Goal: Navigation & Orientation: Find specific page/section

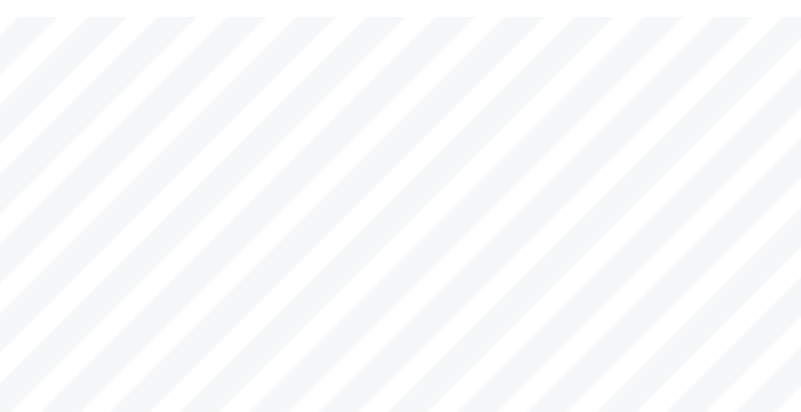
scroll to position [240, 0]
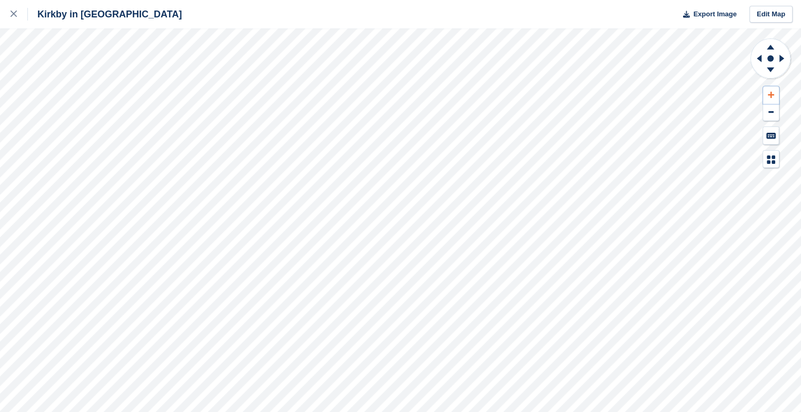
click at [771, 92] on icon at bounding box center [771, 95] width 6 height 6
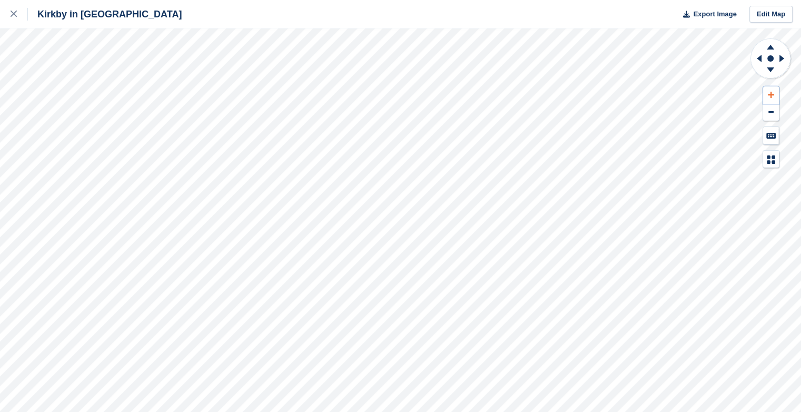
click at [771, 92] on icon at bounding box center [771, 95] width 6 height 6
click at [782, 56] on icon at bounding box center [783, 58] width 13 height 27
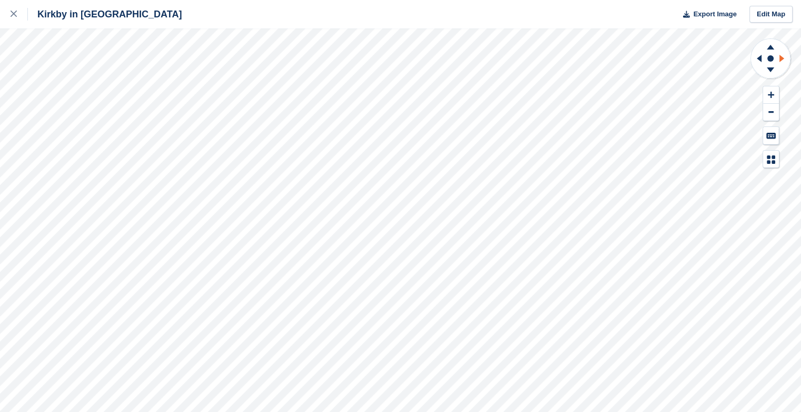
click at [782, 56] on icon at bounding box center [783, 58] width 13 height 27
drag, startPoint x: 782, startPoint y: 56, endPoint x: 760, endPoint y: 61, distance: 22.6
click at [760, 61] on icon at bounding box center [757, 58] width 13 height 27
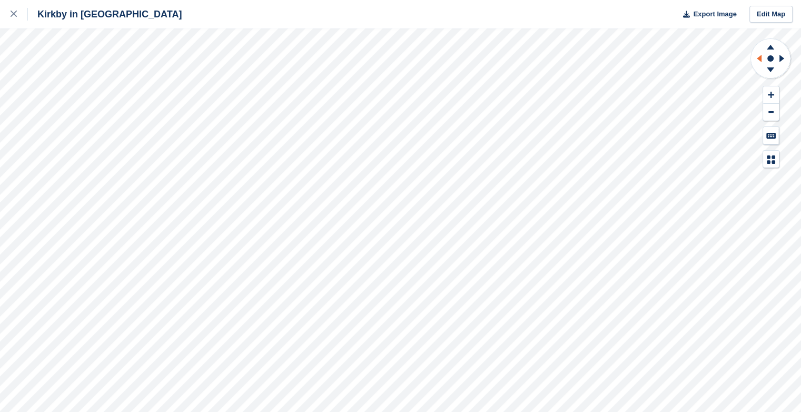
click at [760, 61] on g at bounding box center [757, 58] width 13 height 27
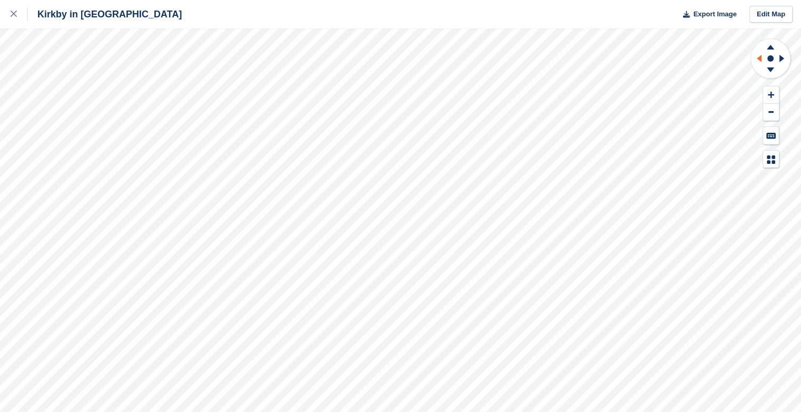
click at [760, 61] on g at bounding box center [757, 58] width 13 height 27
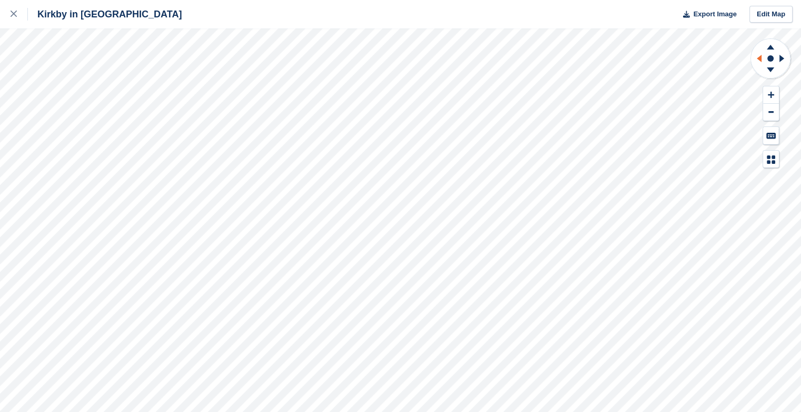
click at [760, 61] on g at bounding box center [757, 58] width 13 height 27
click at [760, 61] on icon at bounding box center [757, 58] width 13 height 27
click at [760, 61] on g at bounding box center [757, 58] width 13 height 27
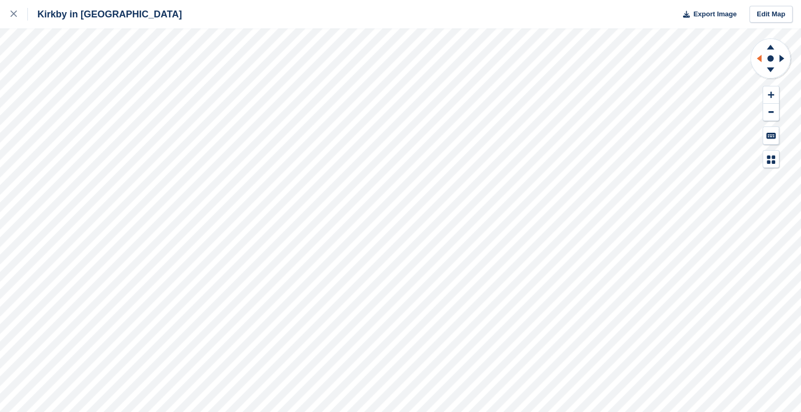
click at [760, 61] on g at bounding box center [757, 58] width 13 height 27
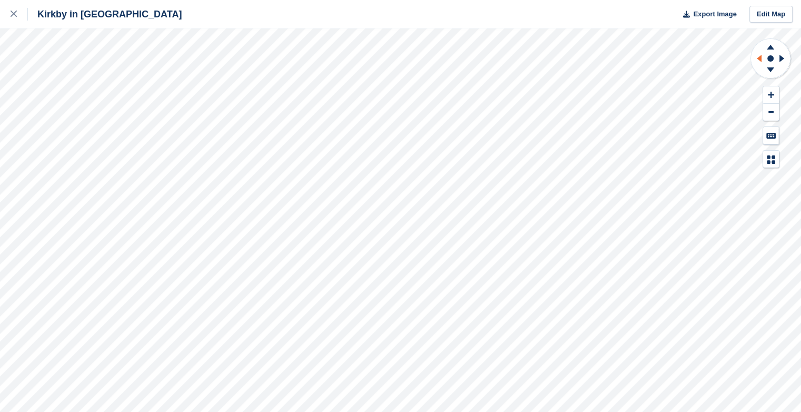
click at [760, 61] on g at bounding box center [757, 58] width 13 height 27
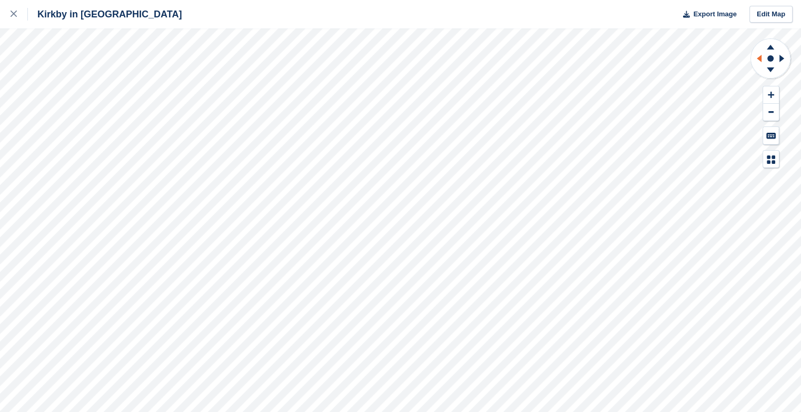
click at [760, 61] on g at bounding box center [757, 58] width 13 height 27
click at [760, 61] on icon at bounding box center [757, 58] width 13 height 27
click at [760, 61] on g at bounding box center [757, 58] width 13 height 27
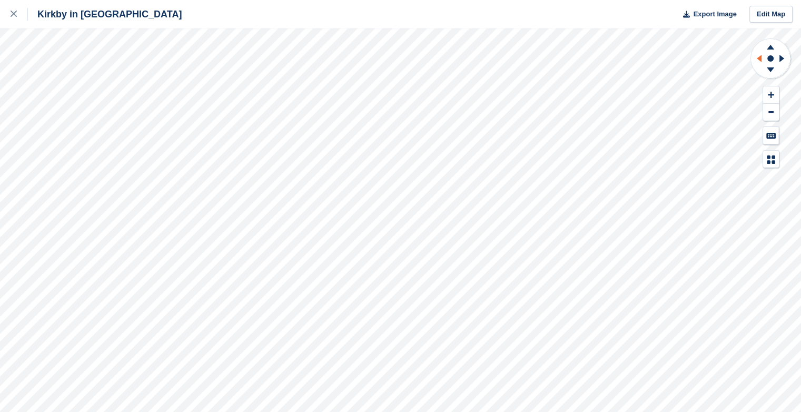
click at [760, 61] on g at bounding box center [757, 58] width 13 height 27
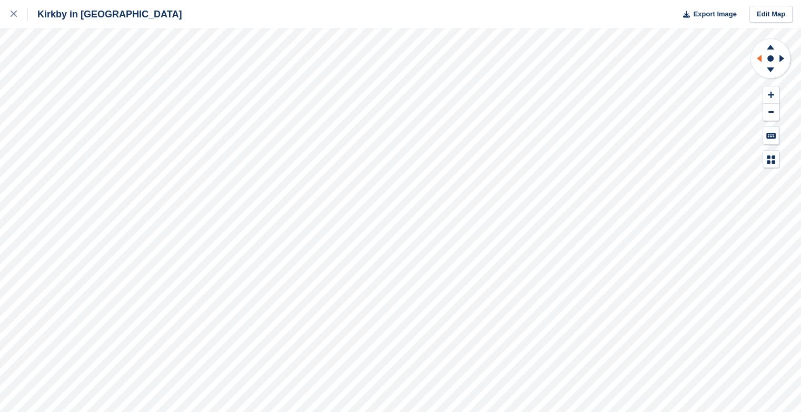
click at [760, 61] on g at bounding box center [757, 58] width 13 height 27
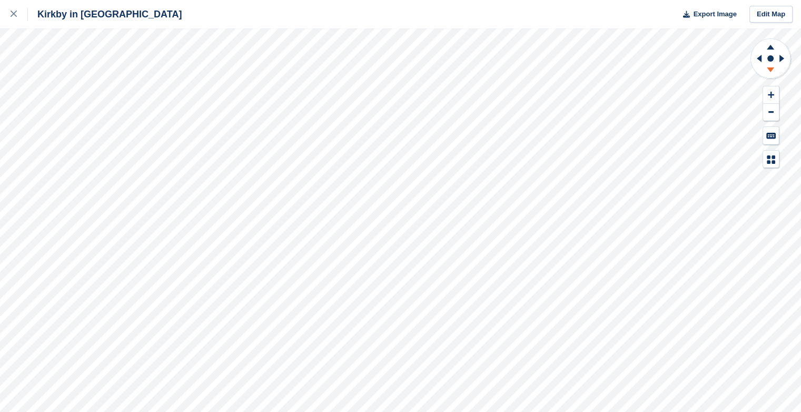
click at [772, 71] on icon at bounding box center [770, 71] width 27 height 13
drag, startPoint x: 772, startPoint y: 71, endPoint x: 770, endPoint y: 47, distance: 23.2
click at [770, 47] on icon at bounding box center [770, 47] width 7 height 5
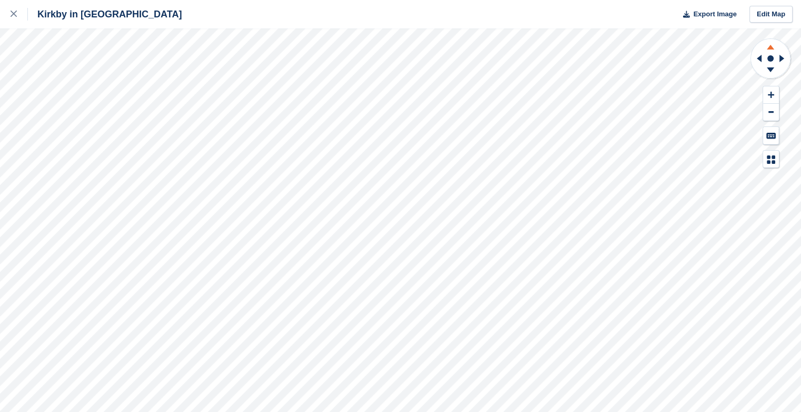
click at [770, 47] on icon at bounding box center [770, 47] width 7 height 5
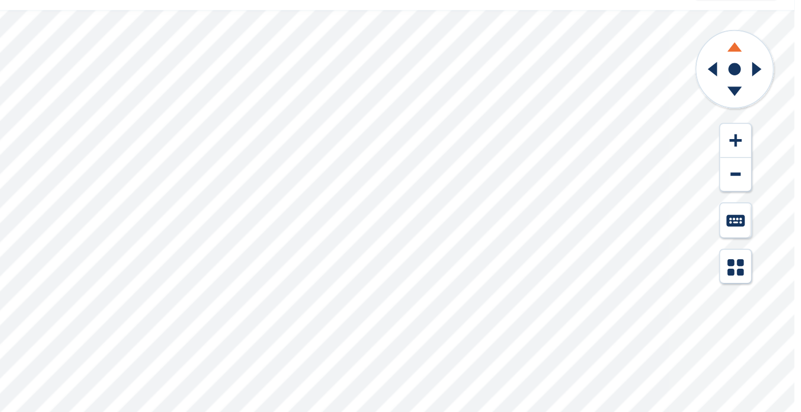
click at [771, 48] on icon at bounding box center [770, 47] width 7 height 5
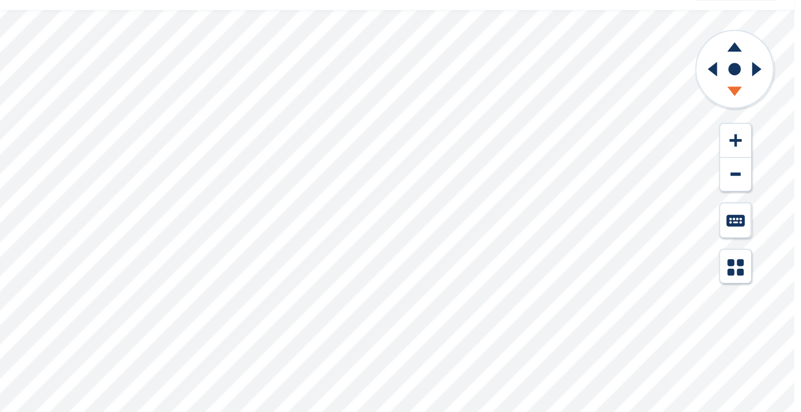
drag, startPoint x: 771, startPoint y: 48, endPoint x: 770, endPoint y: 69, distance: 20.0
click at [770, 69] on icon at bounding box center [770, 69] width 7 height 5
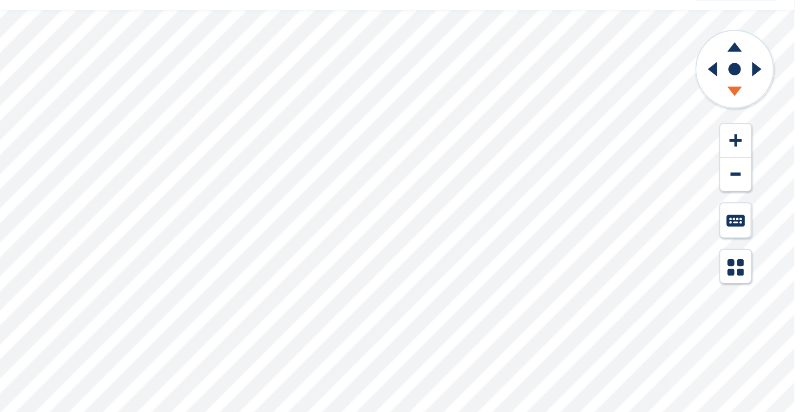
click at [770, 69] on icon at bounding box center [770, 69] width 7 height 5
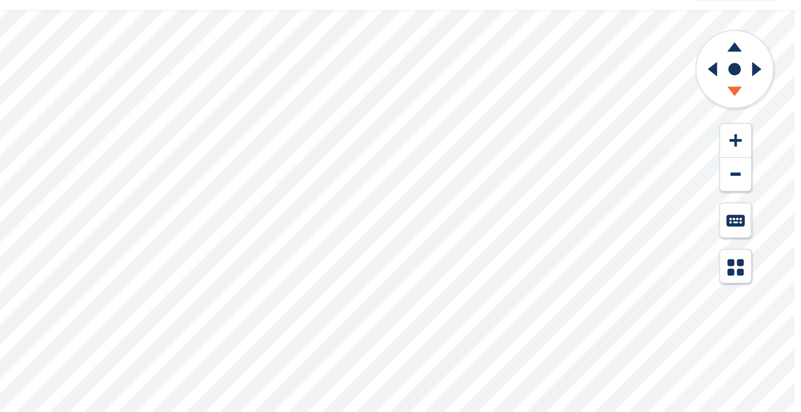
click at [770, 69] on icon at bounding box center [770, 69] width 7 height 5
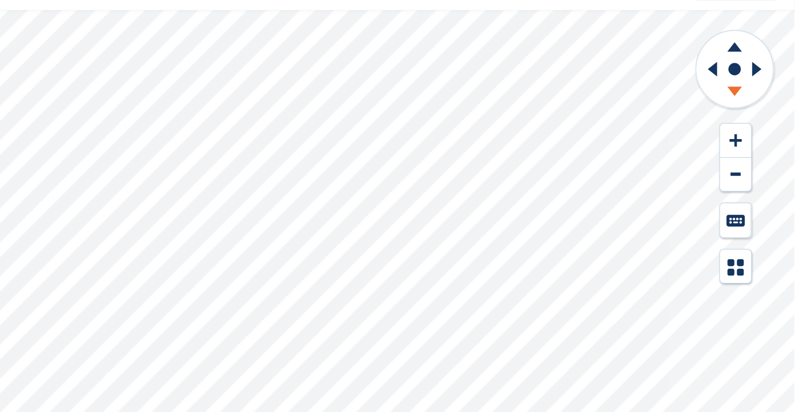
click at [770, 69] on icon at bounding box center [770, 69] width 7 height 5
drag, startPoint x: 770, startPoint y: 69, endPoint x: 770, endPoint y: 47, distance: 21.6
click at [770, 47] on icon at bounding box center [770, 47] width 7 height 5
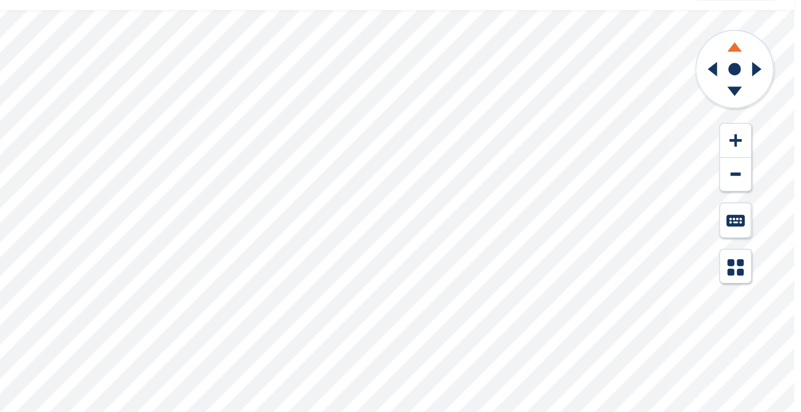
click at [770, 47] on icon at bounding box center [770, 47] width 7 height 5
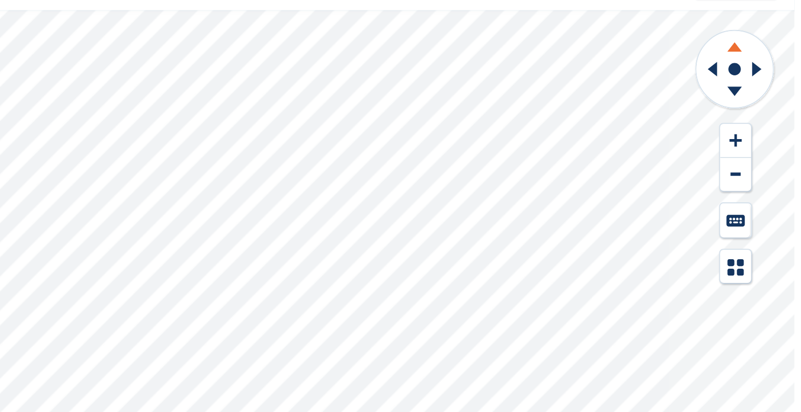
click at [770, 47] on icon at bounding box center [770, 47] width 7 height 5
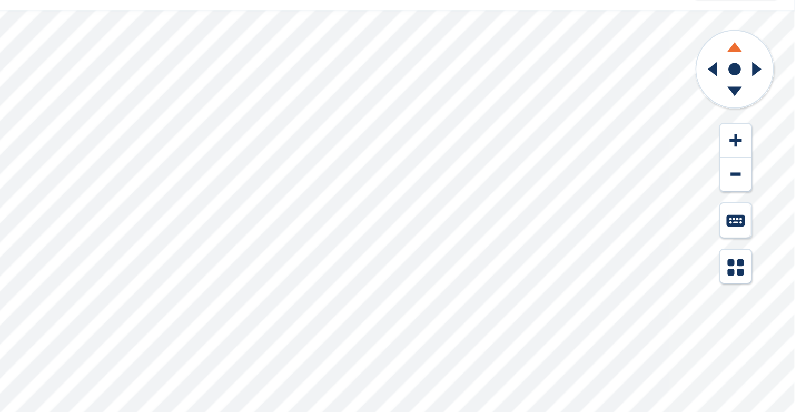
click at [770, 47] on icon at bounding box center [770, 47] width 7 height 5
drag, startPoint x: 770, startPoint y: 47, endPoint x: 783, endPoint y: 58, distance: 16.4
click at [783, 58] on icon at bounding box center [782, 58] width 5 height 7
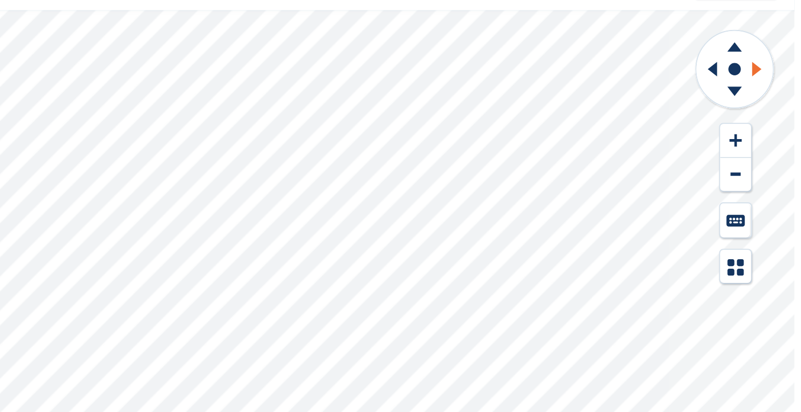
click at [783, 58] on icon at bounding box center [782, 58] width 5 height 7
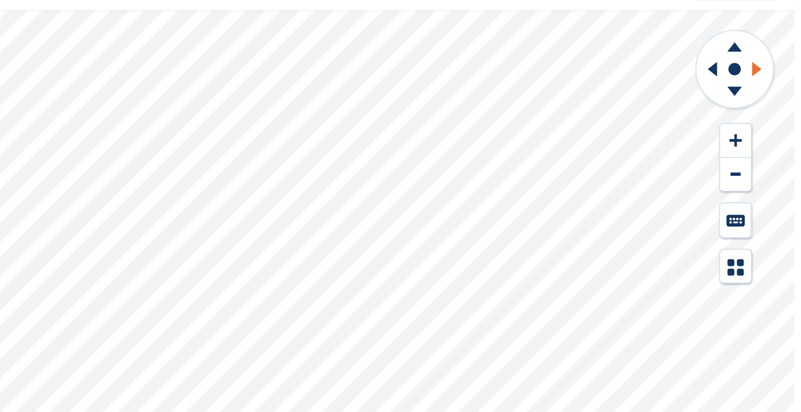
click at [783, 58] on icon at bounding box center [782, 58] width 5 height 7
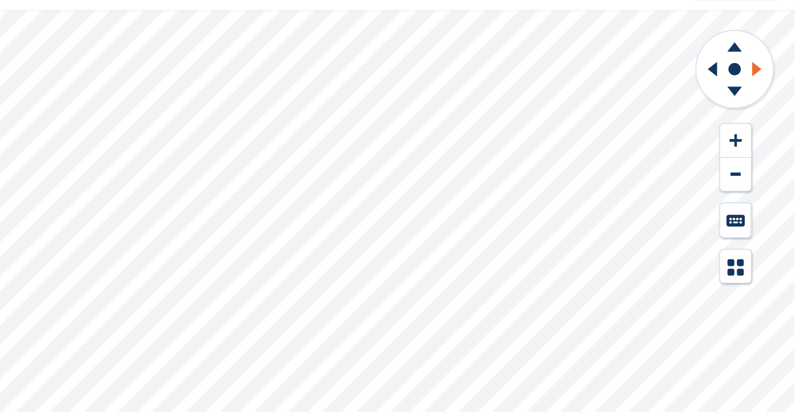
click at [783, 58] on icon at bounding box center [782, 58] width 5 height 7
drag, startPoint x: 783, startPoint y: 58, endPoint x: 770, endPoint y: 48, distance: 15.4
click at [770, 48] on icon at bounding box center [770, 47] width 7 height 5
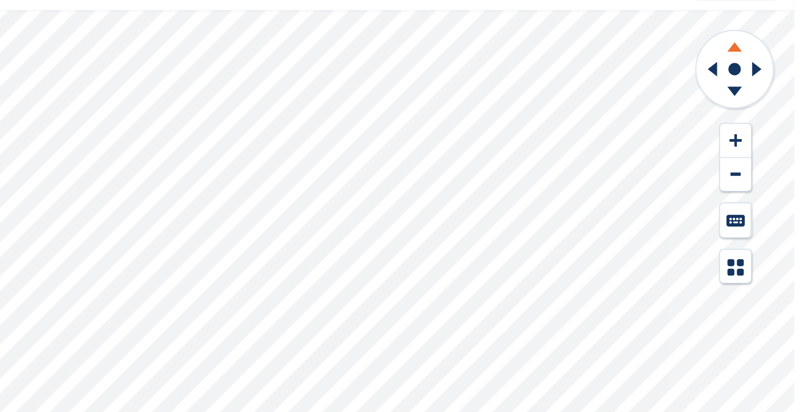
click at [770, 48] on icon at bounding box center [770, 47] width 7 height 5
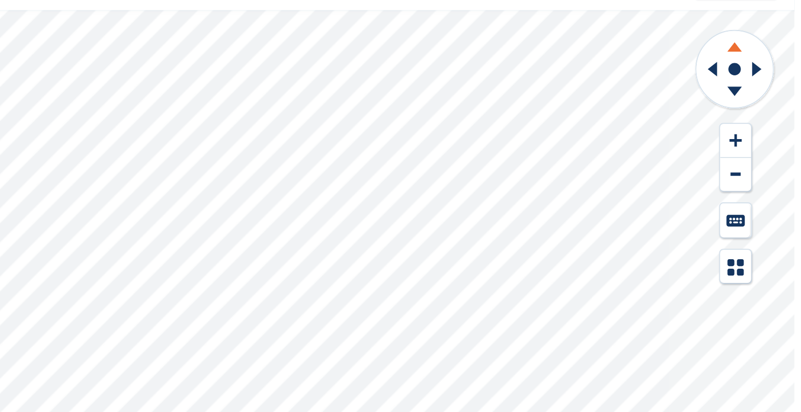
click at [770, 48] on icon at bounding box center [770, 47] width 7 height 5
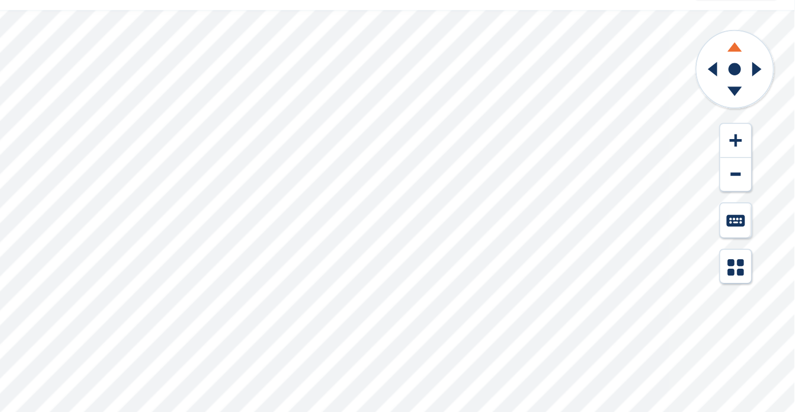
click at [770, 48] on icon at bounding box center [770, 47] width 7 height 5
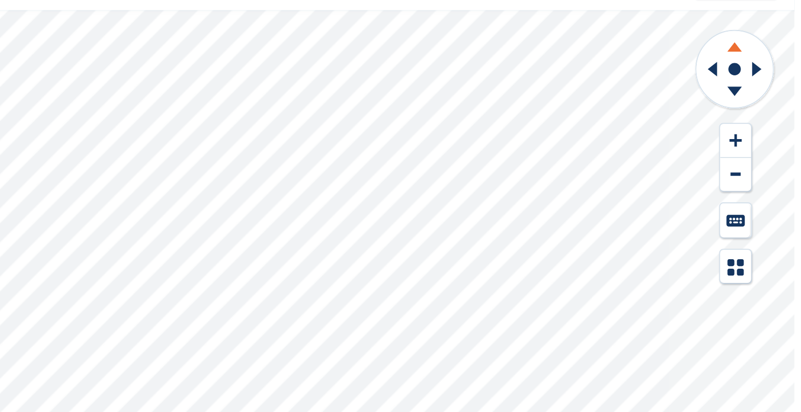
click at [770, 48] on icon at bounding box center [770, 47] width 7 height 5
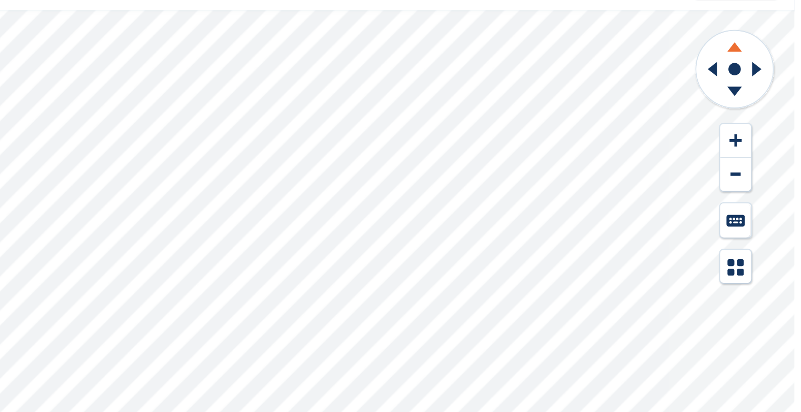
click at [770, 48] on icon at bounding box center [770, 47] width 7 height 5
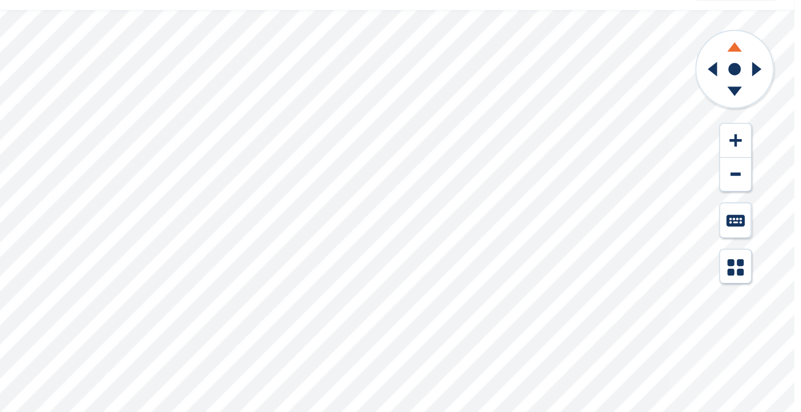
click at [770, 48] on icon at bounding box center [770, 47] width 7 height 5
click at [722, 105] on div at bounding box center [400, 220] width 801 height 384
click at [768, 46] on icon at bounding box center [770, 45] width 27 height 13
drag, startPoint x: 768, startPoint y: 46, endPoint x: 769, endPoint y: 69, distance: 22.7
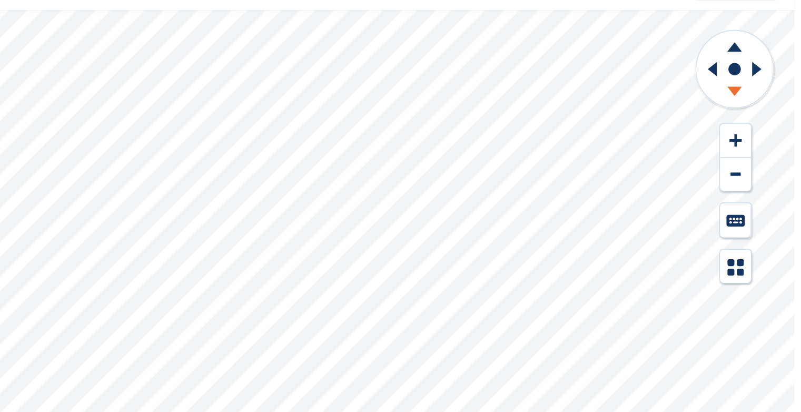
click at [769, 69] on icon at bounding box center [771, 59] width 42 height 42
click at [769, 69] on icon at bounding box center [770, 69] width 7 height 5
click at [769, 71] on g at bounding box center [770, 71] width 27 height 13
click at [769, 71] on icon at bounding box center [770, 71] width 27 height 13
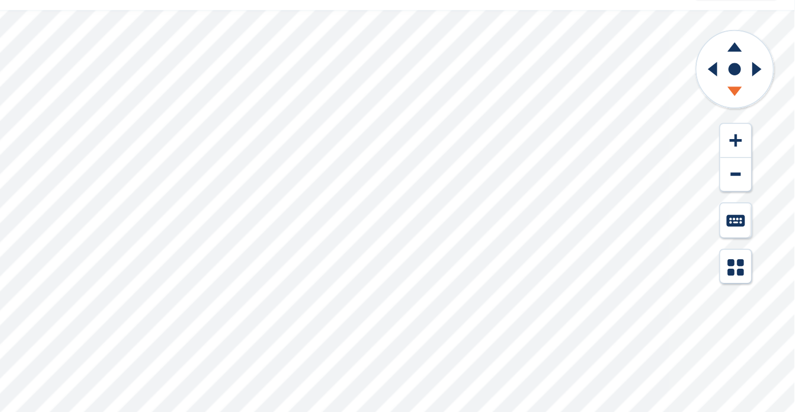
click at [769, 71] on icon at bounding box center [770, 71] width 27 height 13
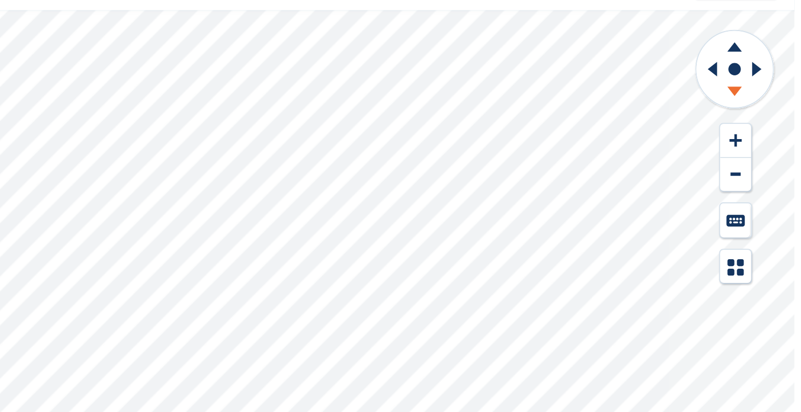
click at [769, 71] on icon at bounding box center [770, 71] width 27 height 13
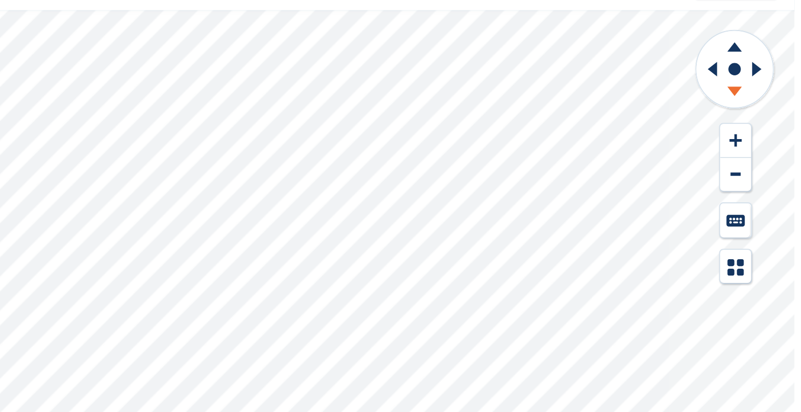
click at [769, 71] on icon at bounding box center [770, 71] width 27 height 13
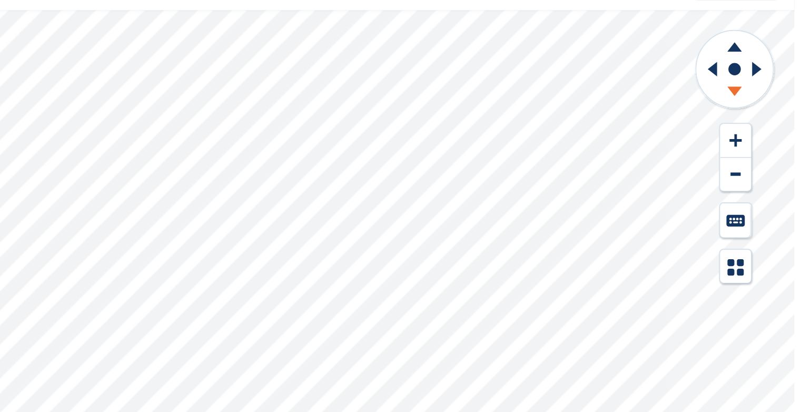
click at [769, 71] on icon at bounding box center [770, 71] width 27 height 13
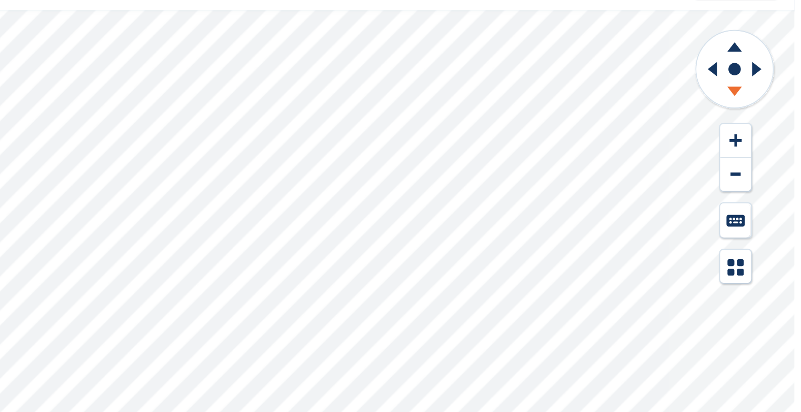
click at [769, 71] on icon at bounding box center [770, 71] width 27 height 13
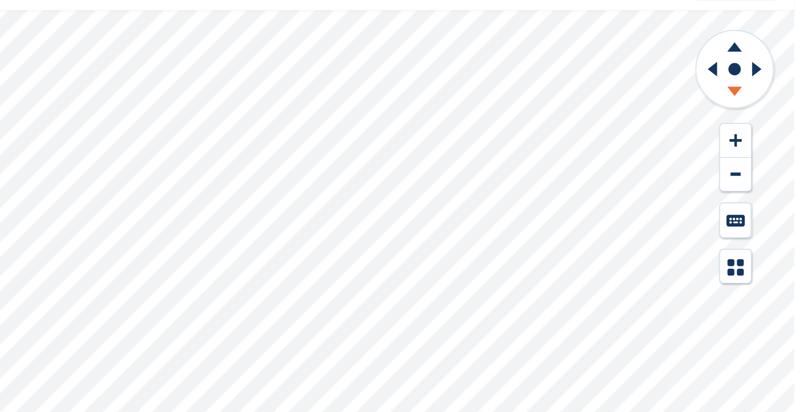
click at [769, 71] on icon at bounding box center [770, 71] width 27 height 13
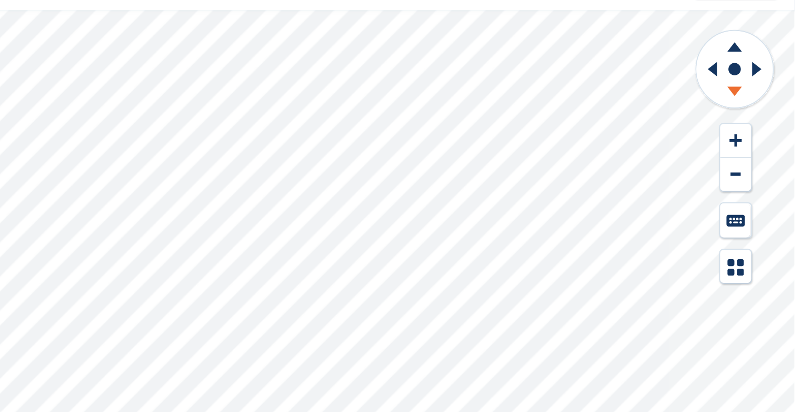
click at [769, 71] on icon at bounding box center [770, 71] width 27 height 13
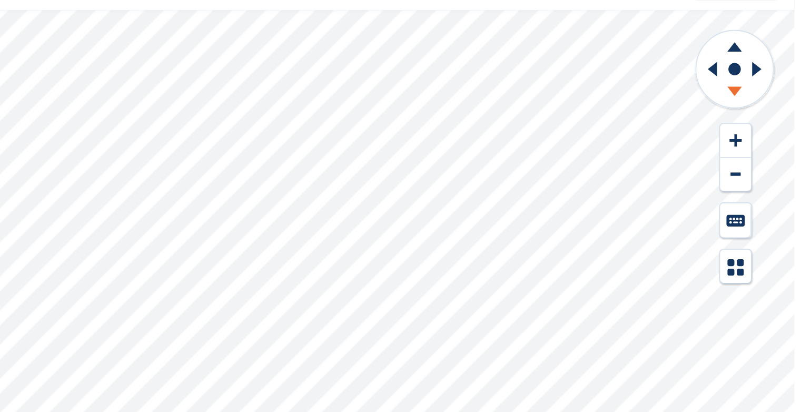
click at [769, 71] on icon at bounding box center [770, 71] width 27 height 13
drag, startPoint x: 769, startPoint y: 71, endPoint x: 757, endPoint y: 58, distance: 17.5
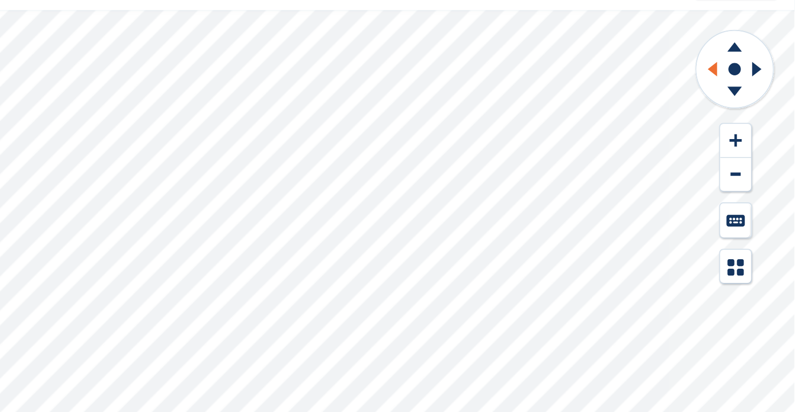
click at [757, 58] on icon at bounding box center [757, 58] width 13 height 27
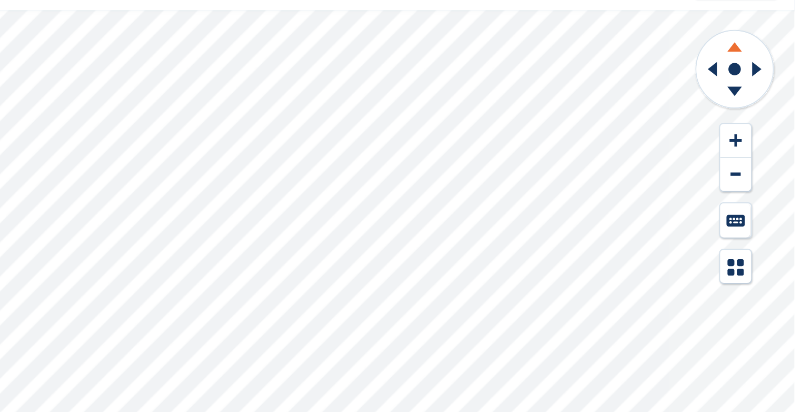
drag, startPoint x: 757, startPoint y: 58, endPoint x: 773, endPoint y: 48, distance: 18.7
click at [773, 48] on icon at bounding box center [770, 47] width 7 height 5
drag, startPoint x: 773, startPoint y: 48, endPoint x: 771, endPoint y: 67, distance: 19.6
click at [771, 67] on g at bounding box center [770, 71] width 27 height 13
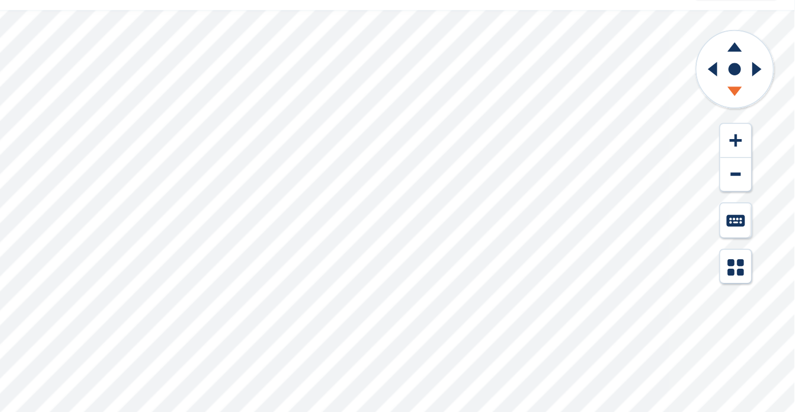
click at [771, 67] on icon at bounding box center [770, 69] width 7 height 5
click at [771, 67] on g at bounding box center [770, 71] width 27 height 13
click at [771, 70] on g at bounding box center [770, 71] width 27 height 13
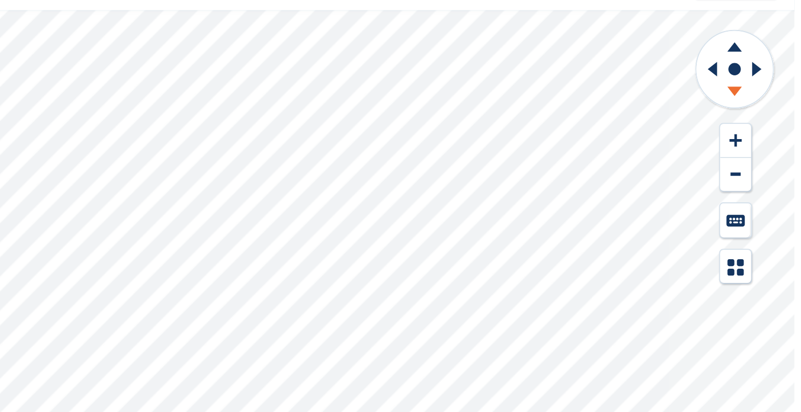
click at [771, 70] on icon at bounding box center [770, 69] width 7 height 5
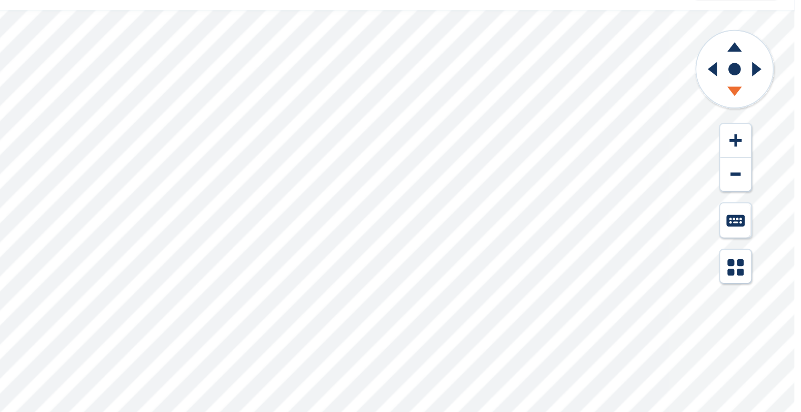
click at [771, 70] on icon at bounding box center [770, 69] width 7 height 5
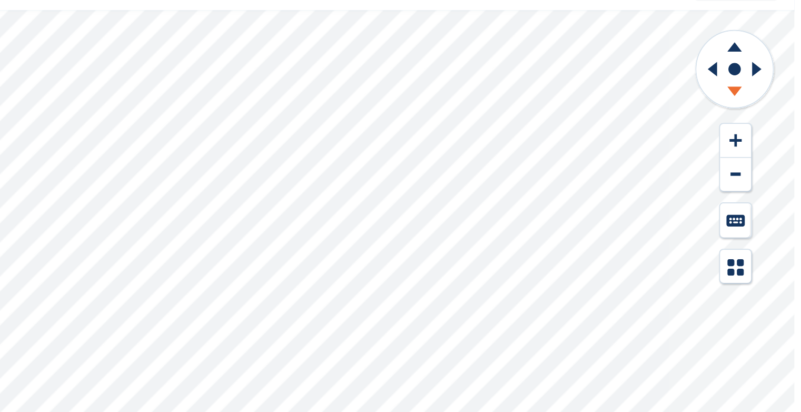
click at [771, 70] on icon at bounding box center [770, 69] width 7 height 5
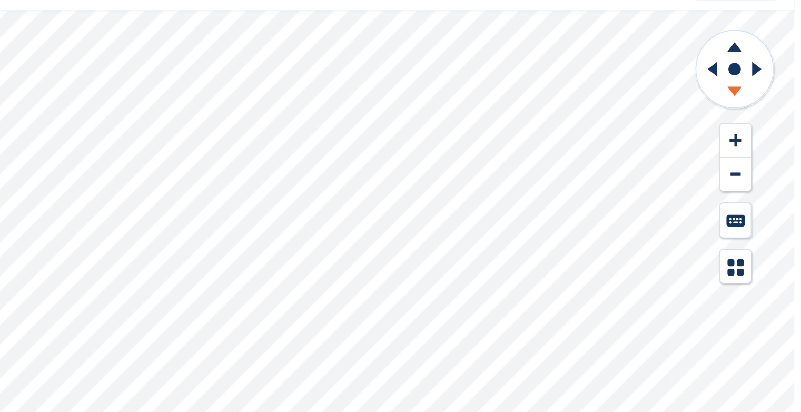
click at [771, 70] on icon at bounding box center [770, 69] width 7 height 5
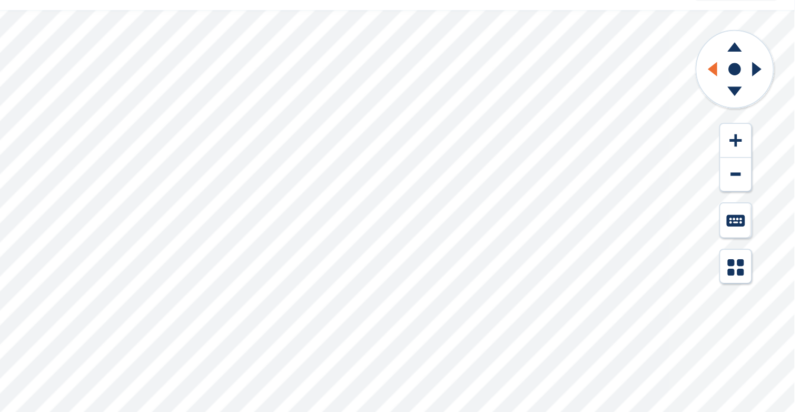
drag, startPoint x: 771, startPoint y: 70, endPoint x: 760, endPoint y: 61, distance: 13.9
click at [760, 61] on icon at bounding box center [757, 58] width 13 height 27
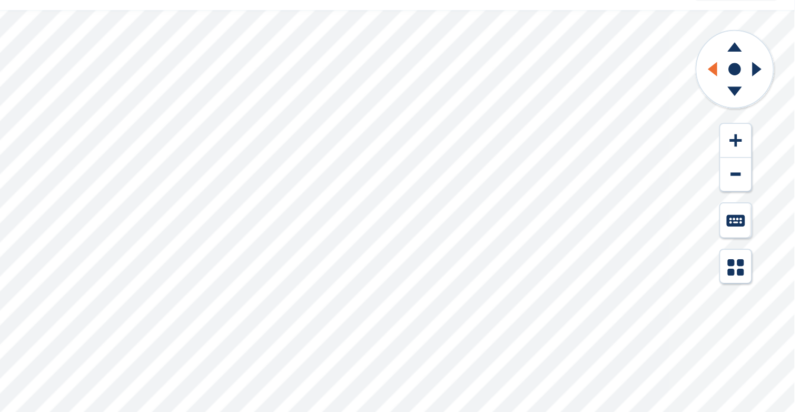
click at [760, 61] on icon at bounding box center [757, 58] width 13 height 27
drag, startPoint x: 760, startPoint y: 61, endPoint x: 770, endPoint y: 48, distance: 16.9
click at [770, 48] on icon at bounding box center [770, 47] width 7 height 5
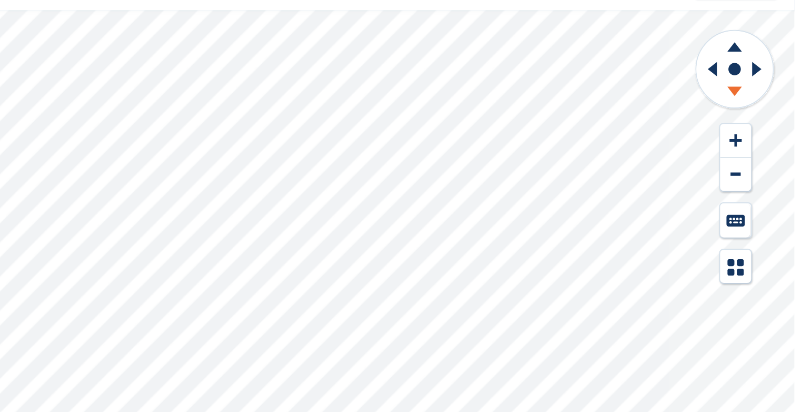
drag, startPoint x: 770, startPoint y: 48, endPoint x: 771, endPoint y: 67, distance: 19.0
click at [771, 67] on icon at bounding box center [770, 71] width 27 height 13
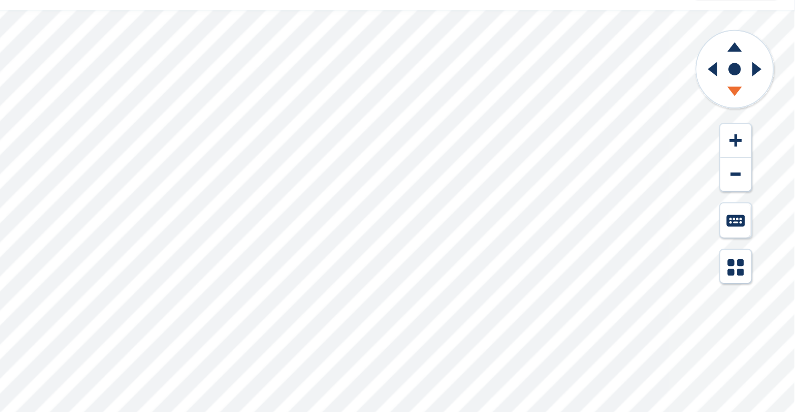
click at [771, 67] on icon at bounding box center [770, 71] width 27 height 13
